Goal: Task Accomplishment & Management: Manage account settings

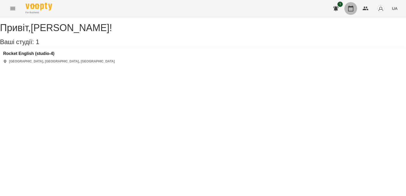
click at [353, 10] on icon "button" at bounding box center [351, 8] width 6 height 6
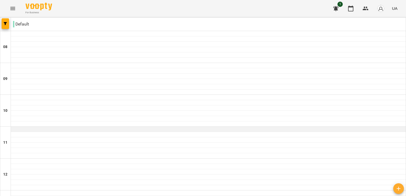
scroll to position [285, 0]
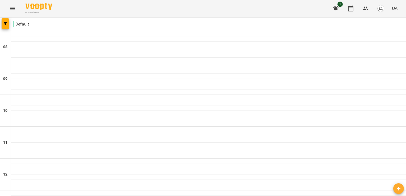
click at [381, 12] on img "button" at bounding box center [380, 8] width 7 height 7
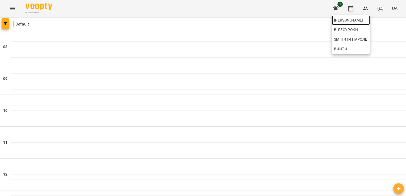
drag, startPoint x: 374, startPoint y: 21, endPoint x: 374, endPoint y: 18, distance: 2.9
click at [368, 21] on span "[PERSON_NAME]" at bounding box center [351, 20] width 34 height 6
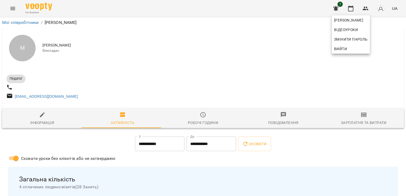
click at [314, 142] on div at bounding box center [203, 98] width 406 height 196
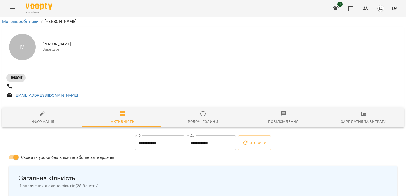
scroll to position [612, 0]
